Goal: Information Seeking & Learning: Learn about a topic

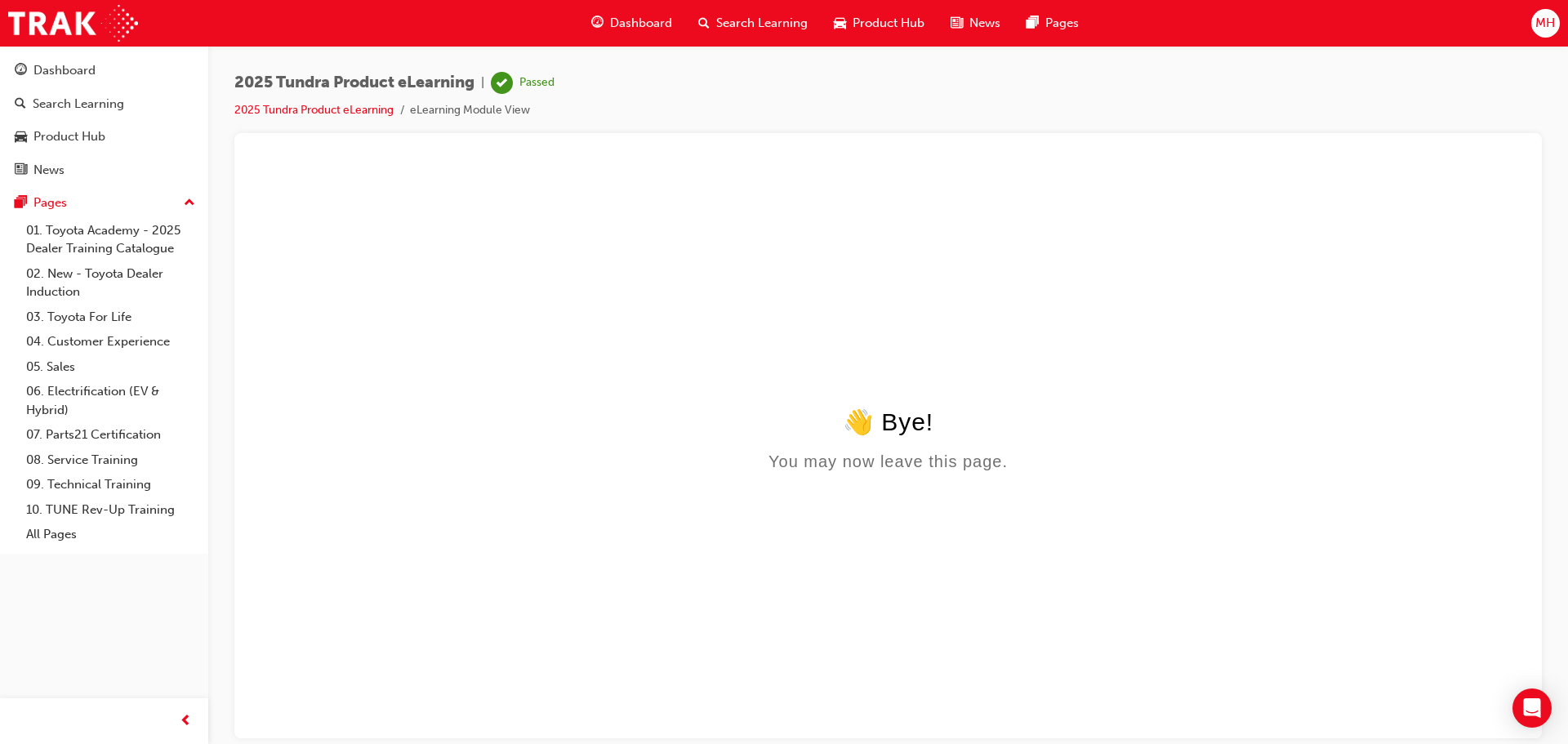
click at [883, 22] on span "Product Hub" at bounding box center [888, 23] width 72 height 18
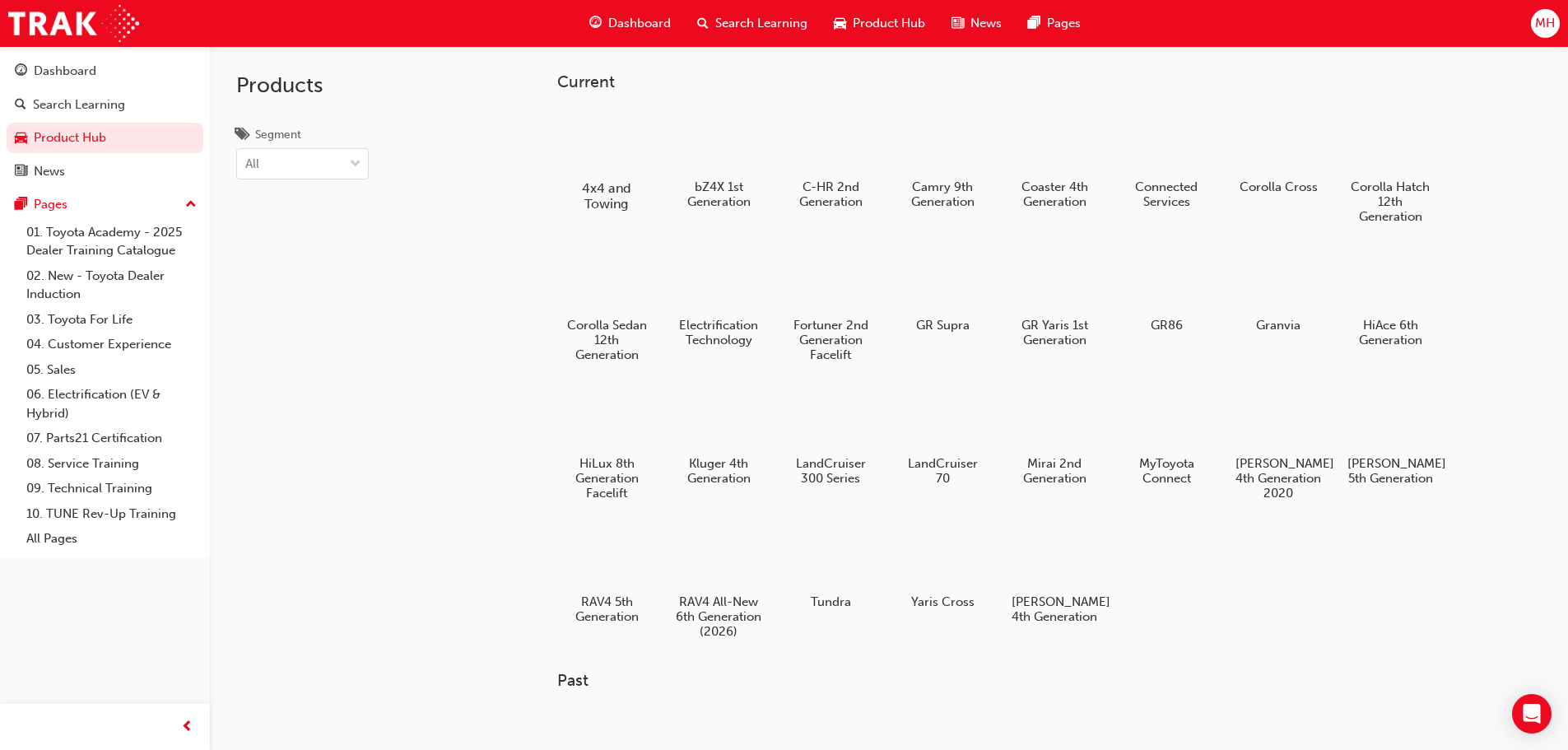
click at [600, 157] on div at bounding box center [605, 141] width 91 height 65
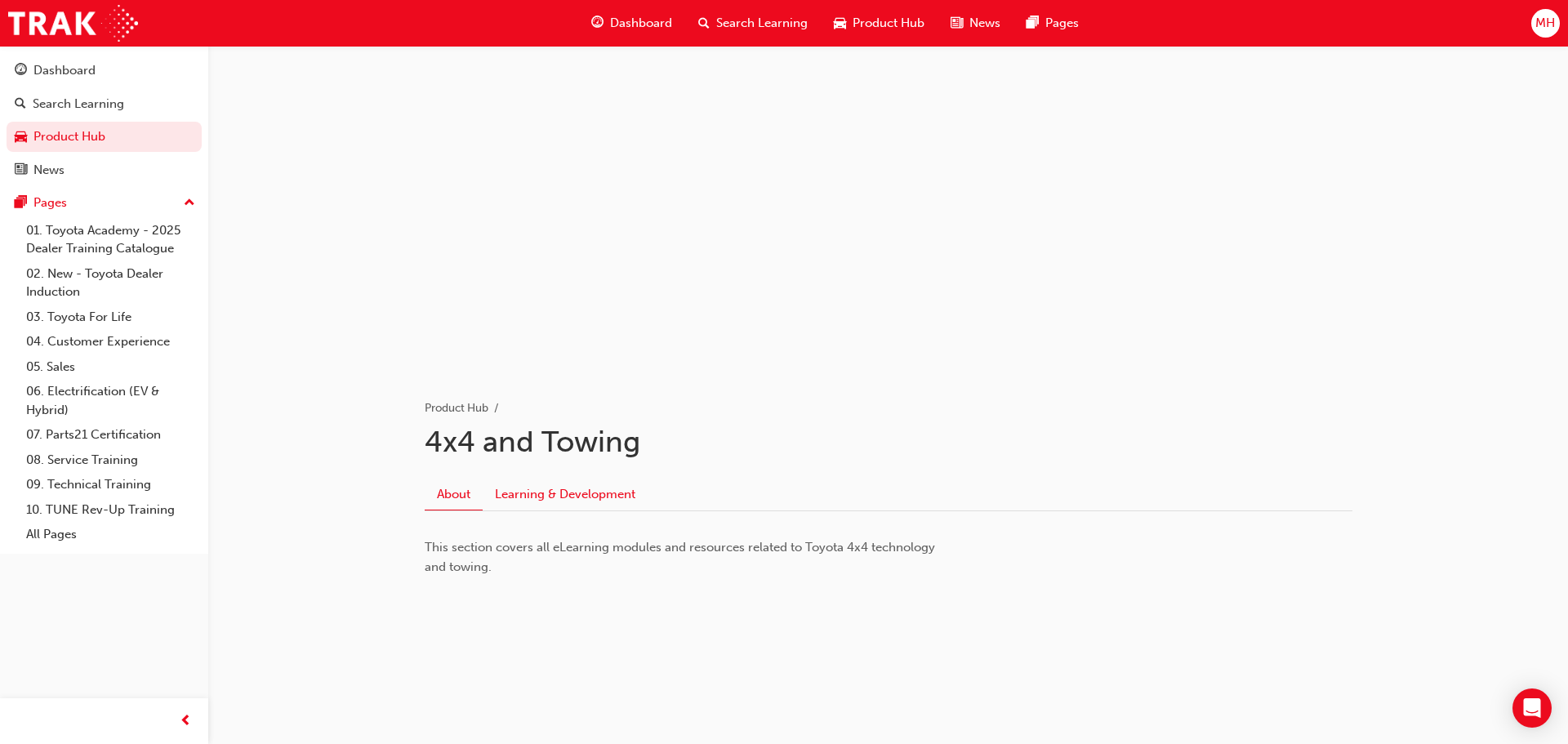
click at [562, 491] on link "Learning & Development" at bounding box center [565, 495] width 165 height 31
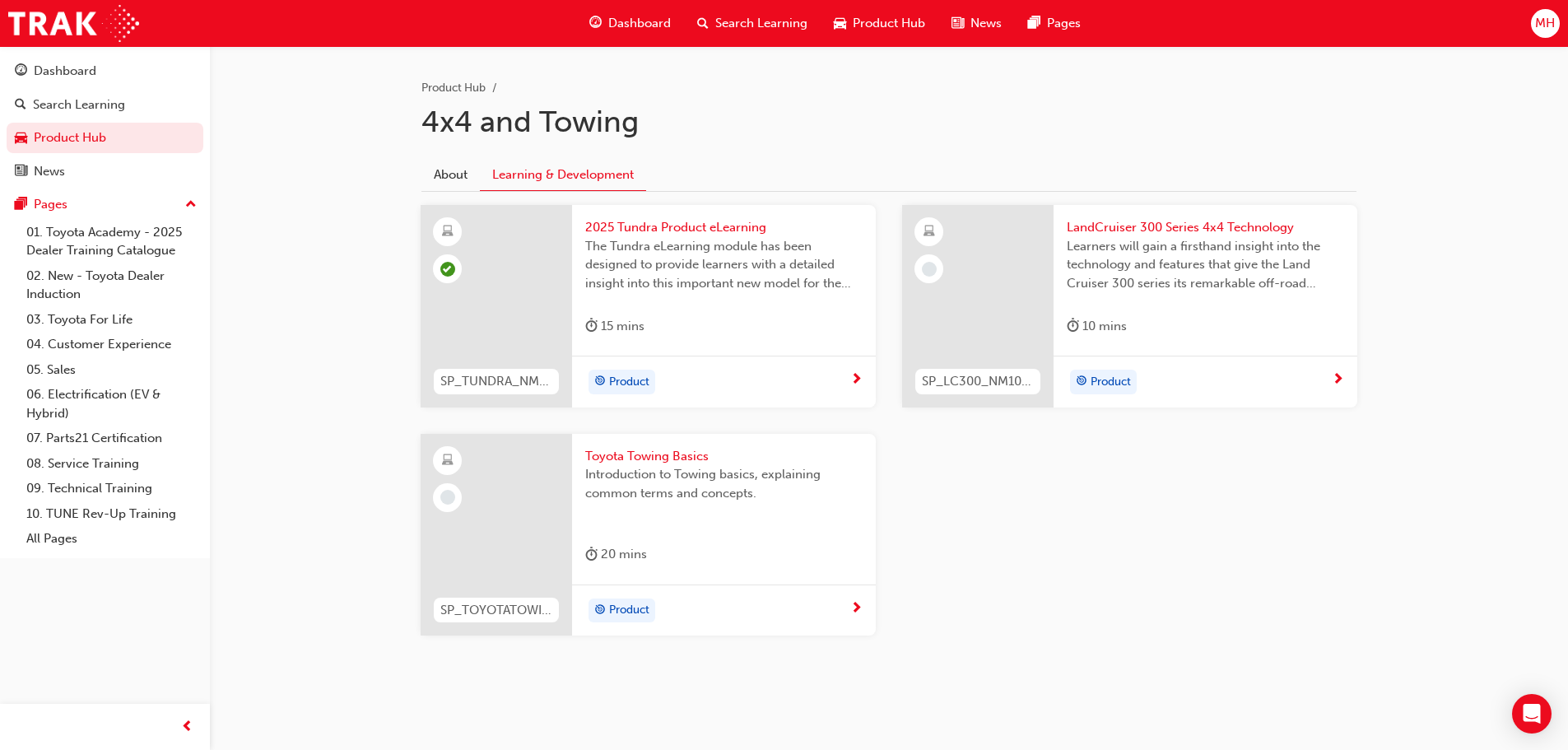
scroll to position [330, 0]
